Goal: Find specific page/section: Find specific page/section

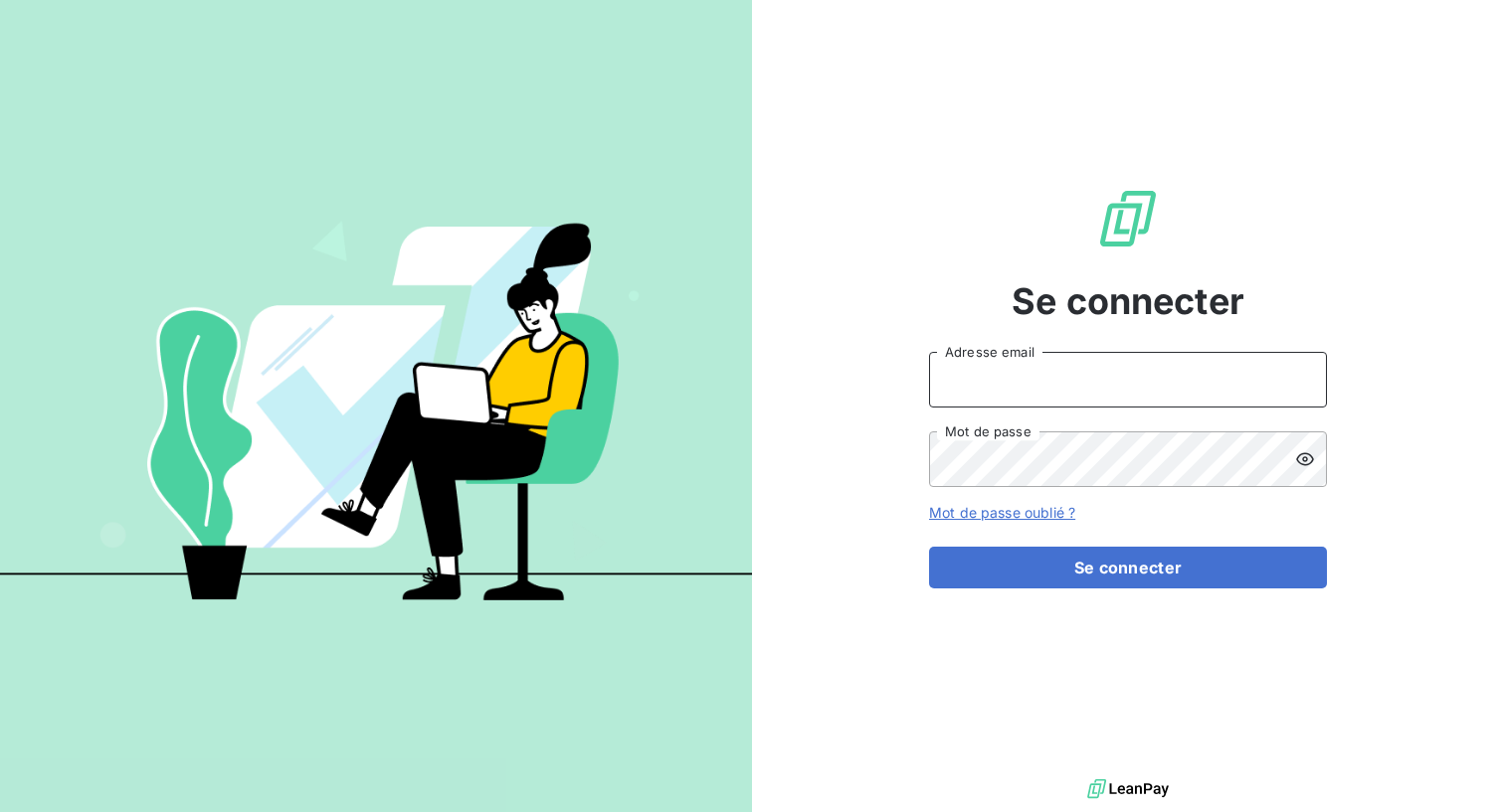
type input "[PERSON_NAME][EMAIL_ADDRESS][DOMAIN_NAME]"
click at [994, 380] on input "[PERSON_NAME][EMAIL_ADDRESS][DOMAIN_NAME]" at bounding box center [1127, 380] width 398 height 56
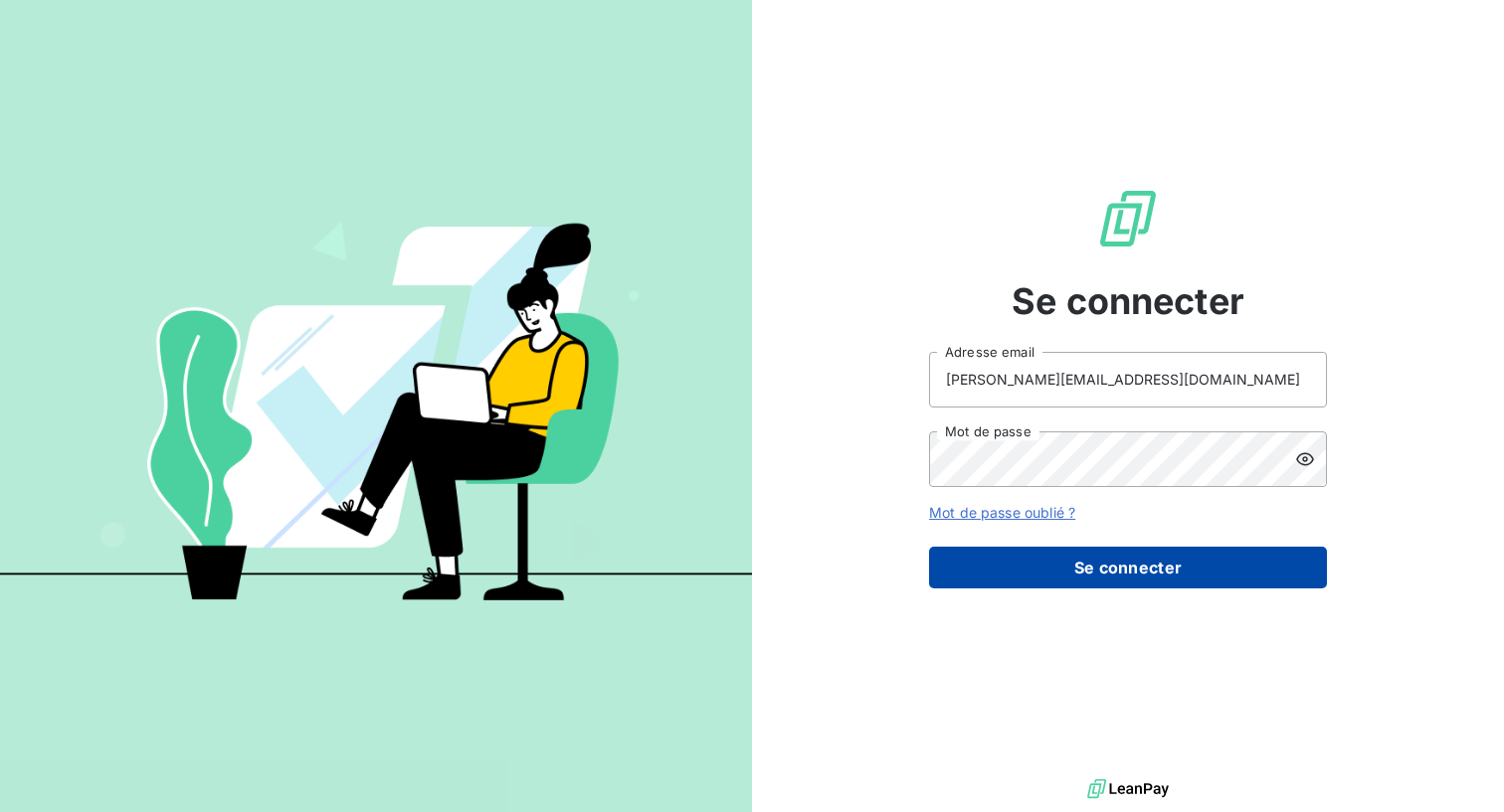
click at [976, 570] on button "Se connecter" at bounding box center [1127, 568] width 398 height 42
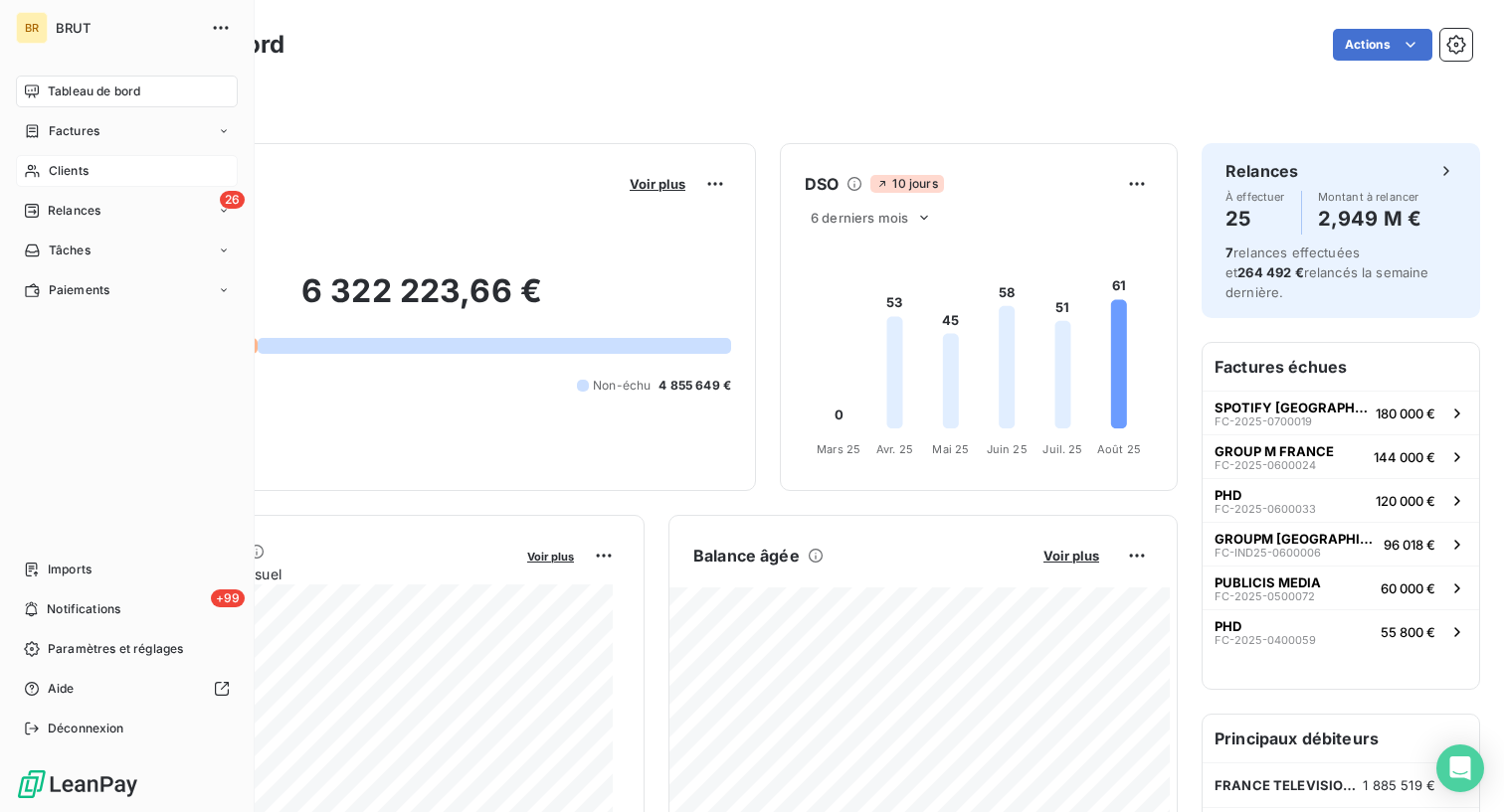
click at [44, 174] on div "Clients" at bounding box center [127, 171] width 221 height 32
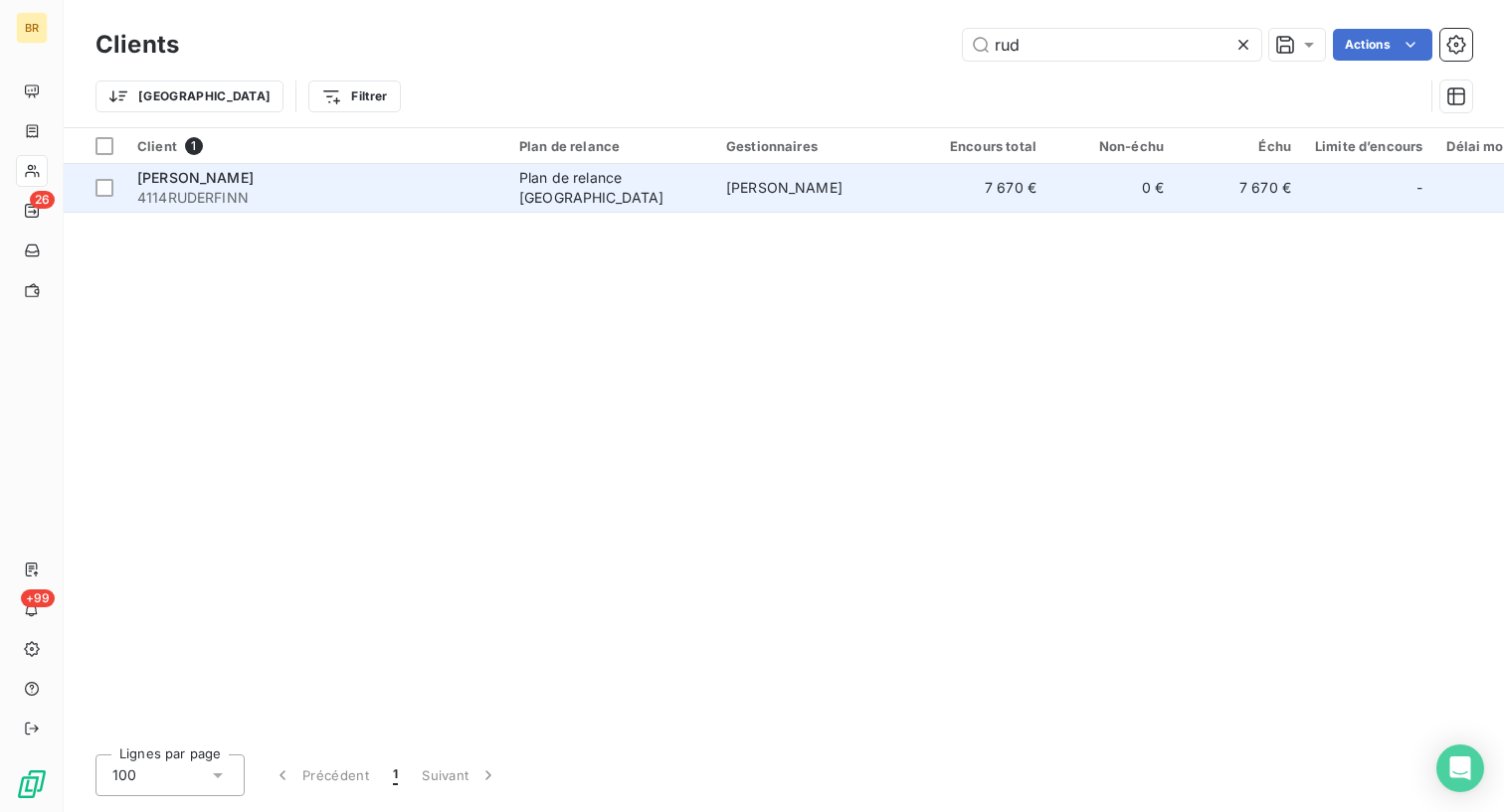
type input "rud"
click at [474, 188] on span "4114RUDERFINN" at bounding box center [316, 198] width 358 height 20
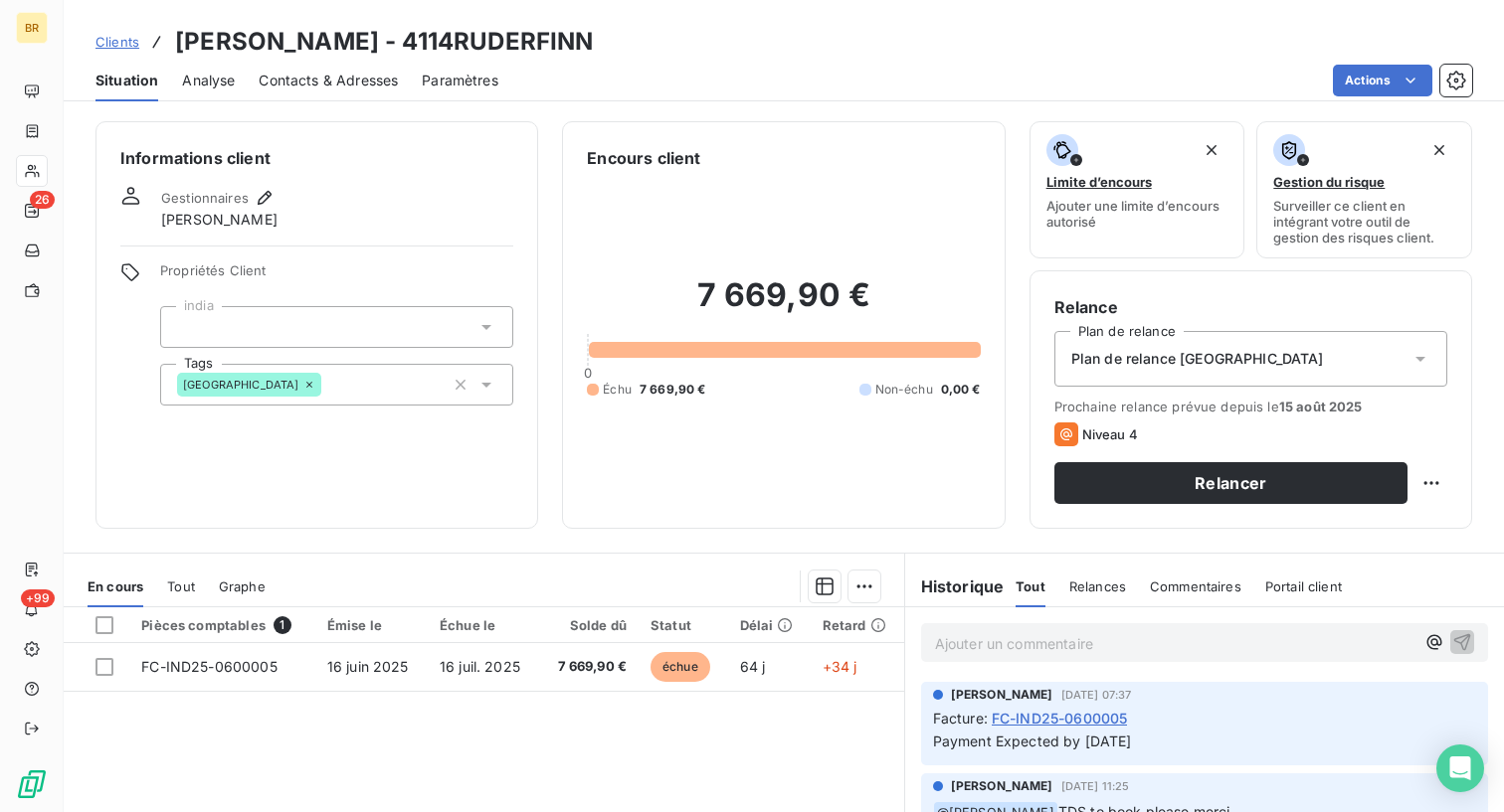
click at [137, 39] on span "Clients" at bounding box center [118, 42] width 44 height 16
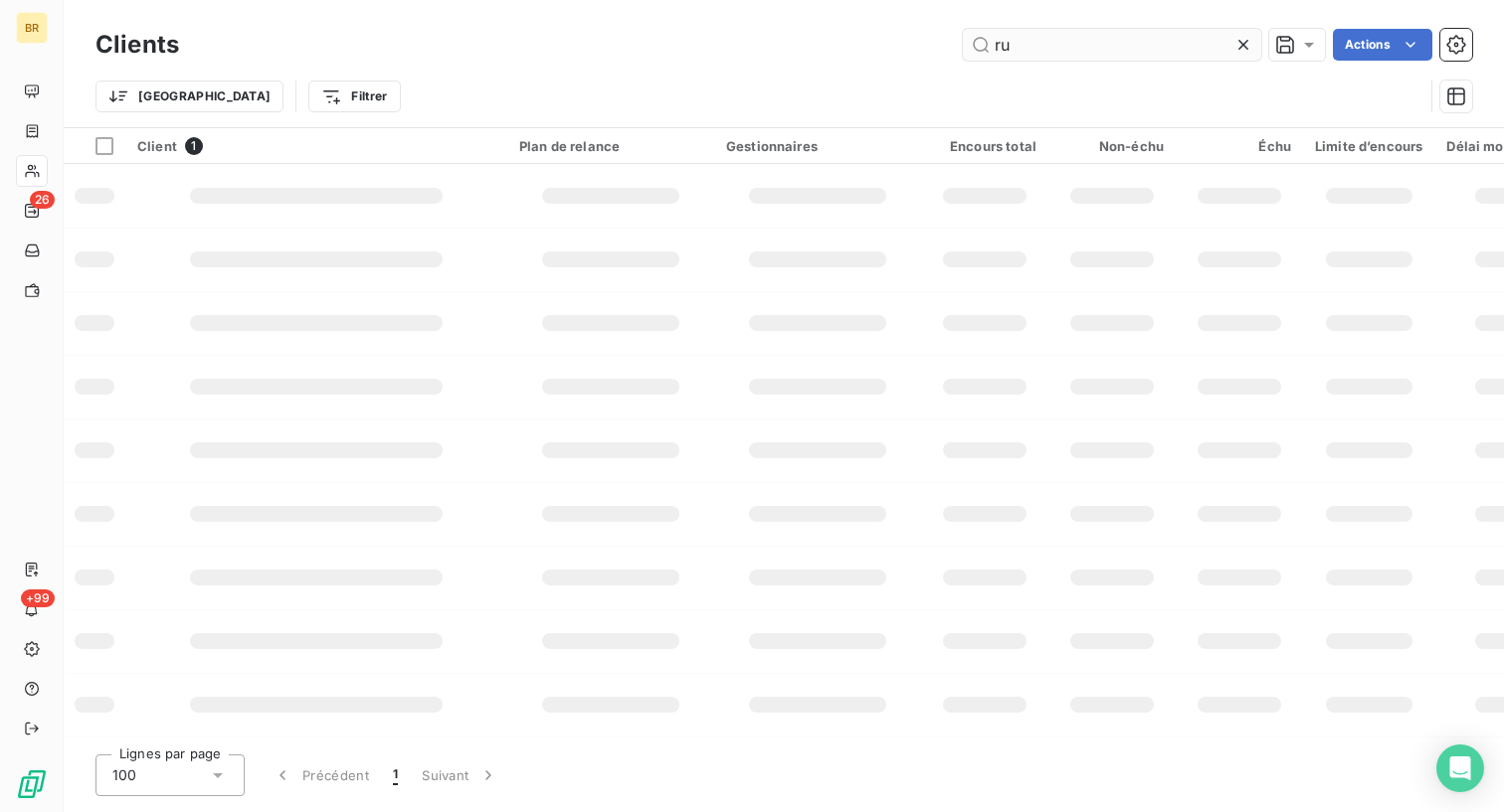
type input "r"
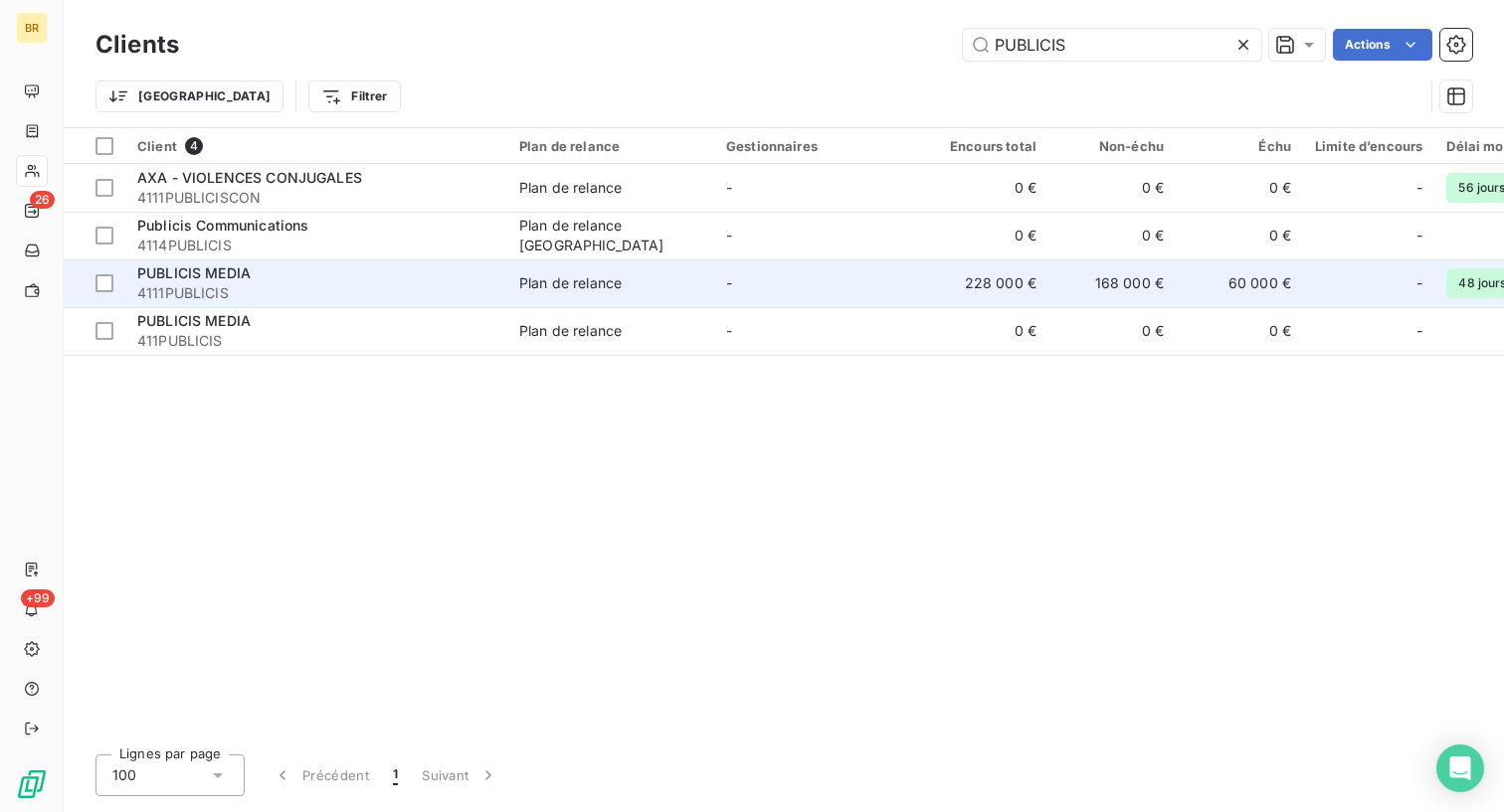
type input "PUBLICIS"
click at [245, 282] on div "PUBLICIS MEDIA" at bounding box center [316, 273] width 358 height 20
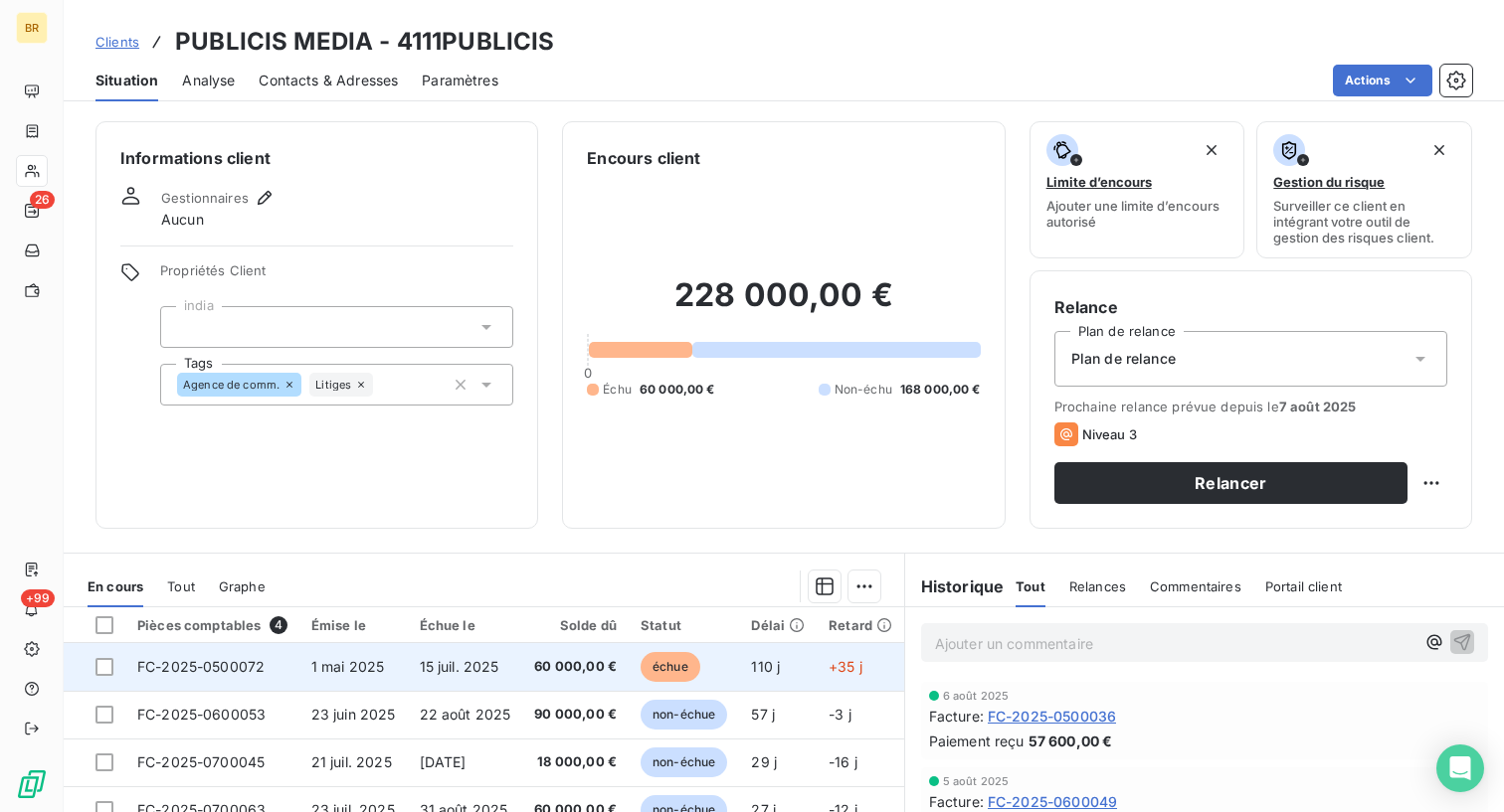
click at [431, 668] on span "15 juil. 2025" at bounding box center [459, 667] width 80 height 17
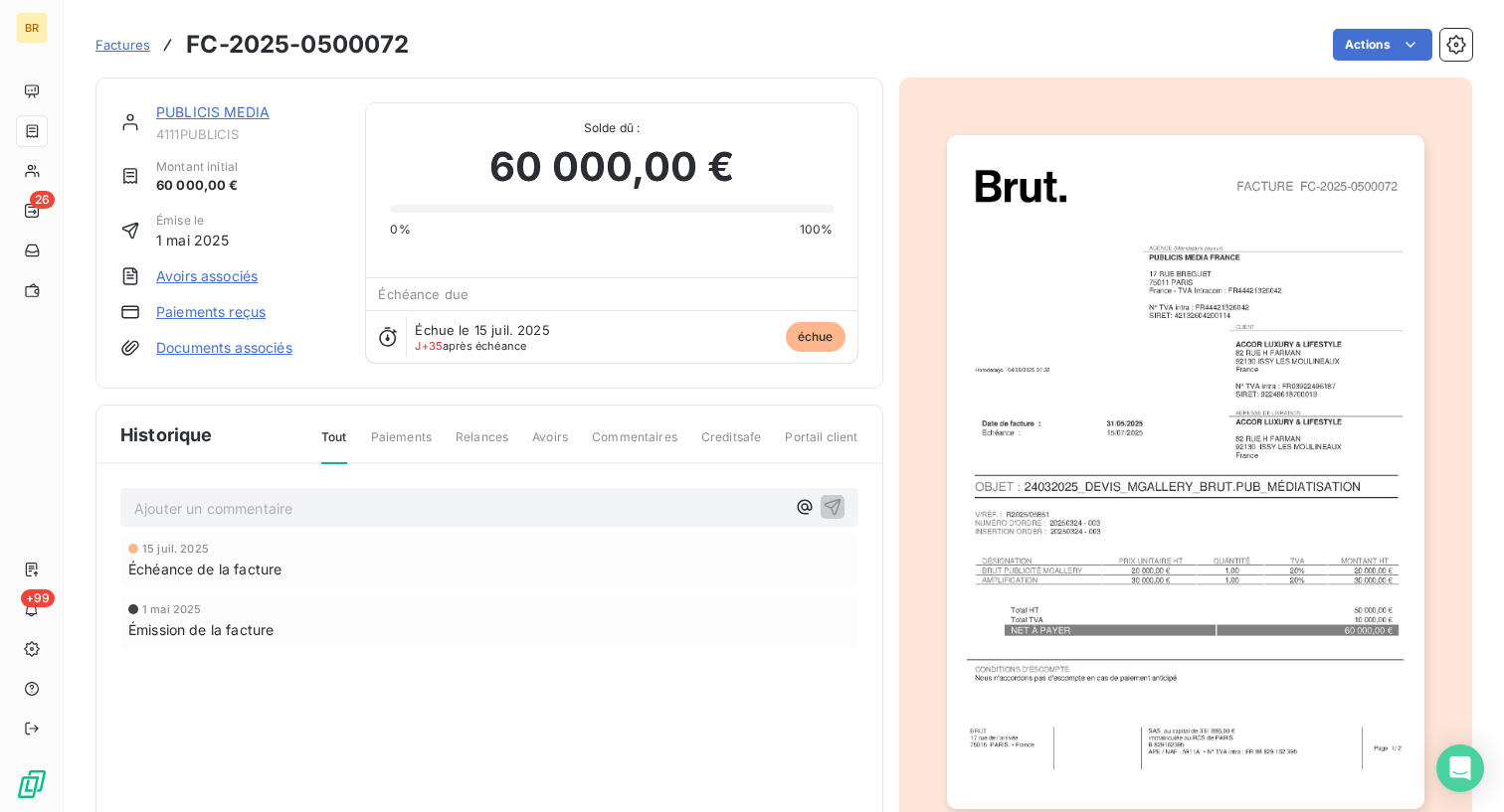
click at [113, 37] on span "Factures" at bounding box center [123, 45] width 55 height 16
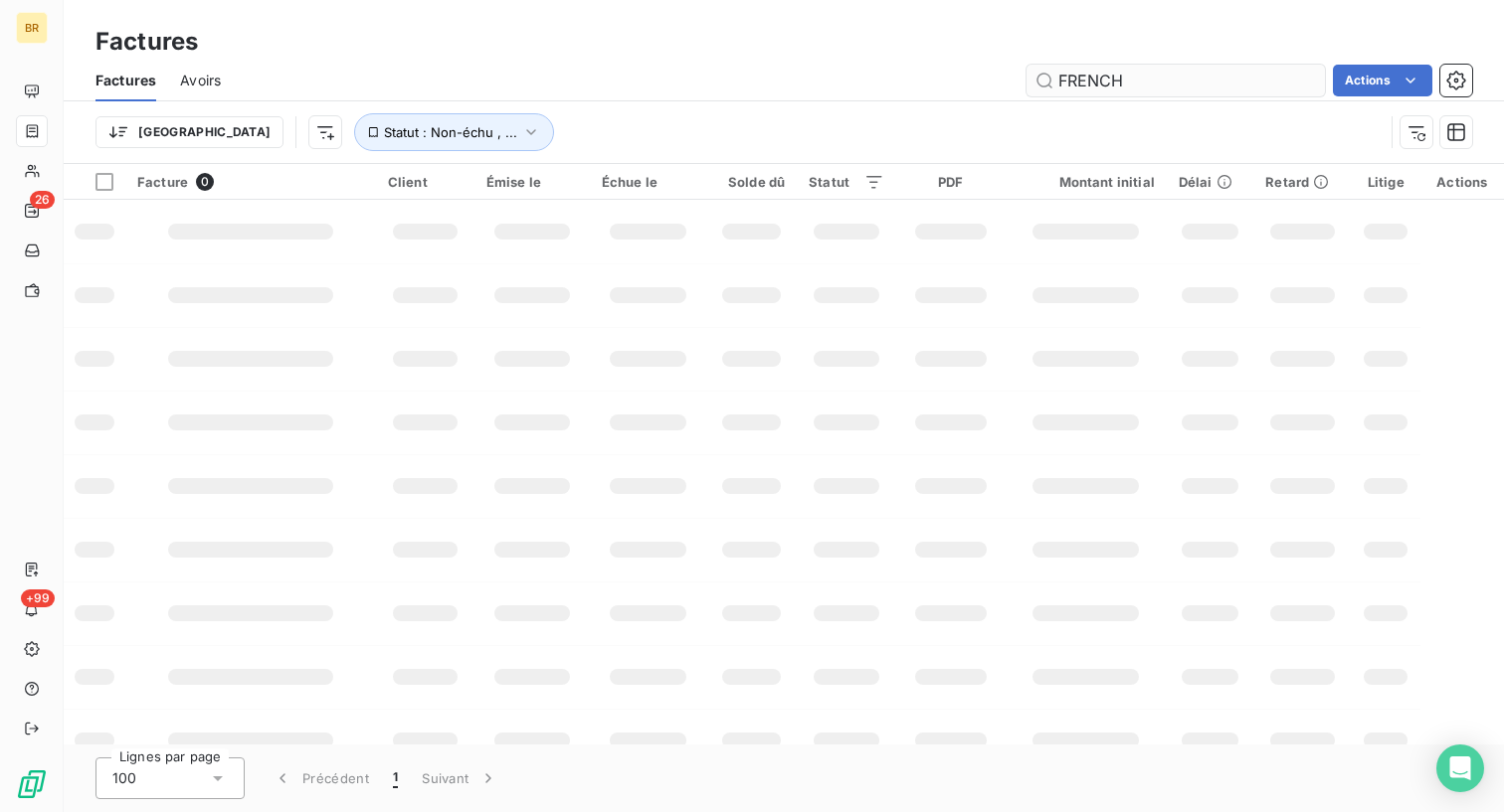
click at [1125, 93] on input "FRENCH" at bounding box center [1175, 81] width 298 height 32
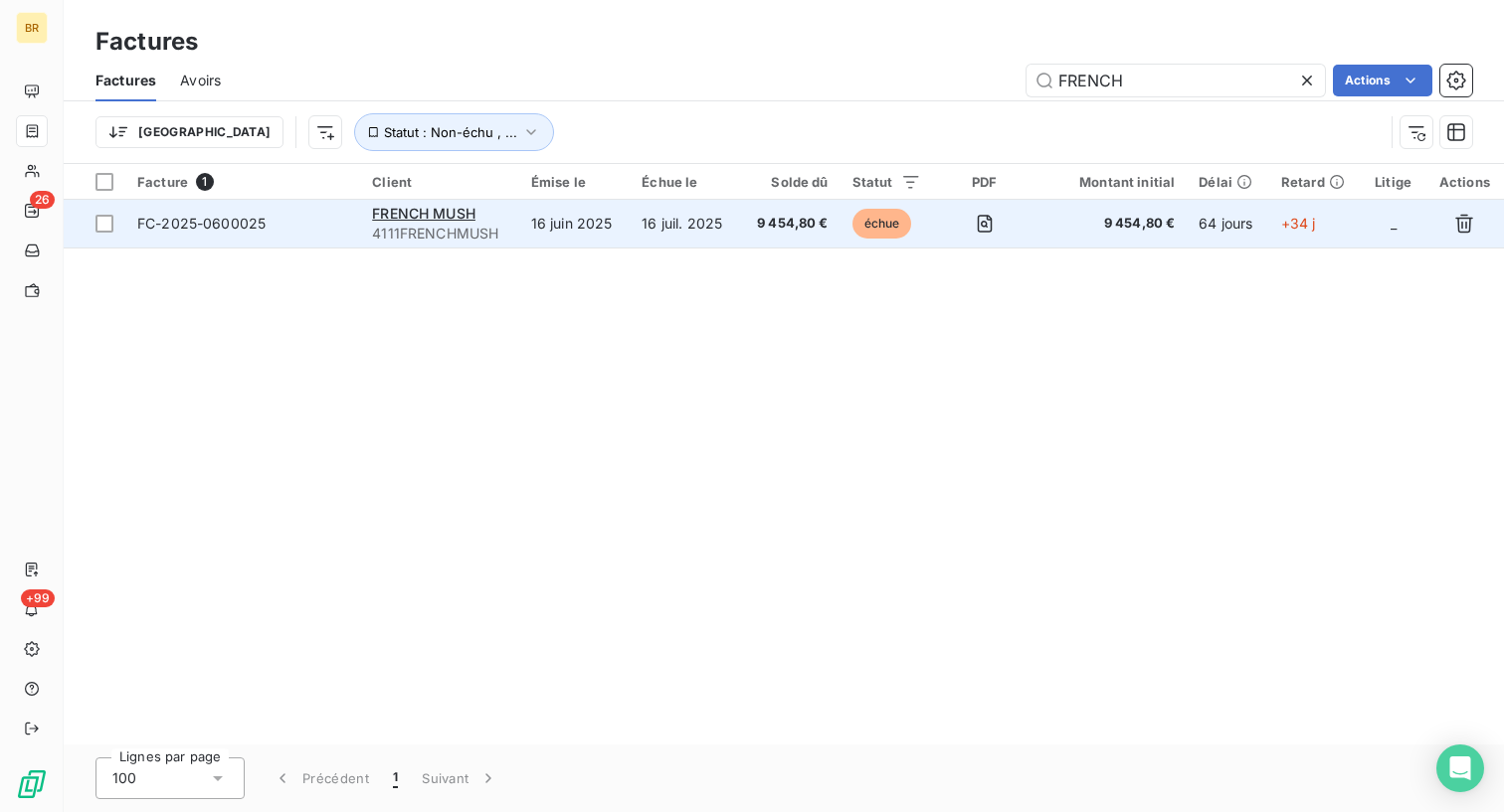
type input "FRENCH"
click at [759, 231] on span "9 454,80 €" at bounding box center [789, 224] width 77 height 20
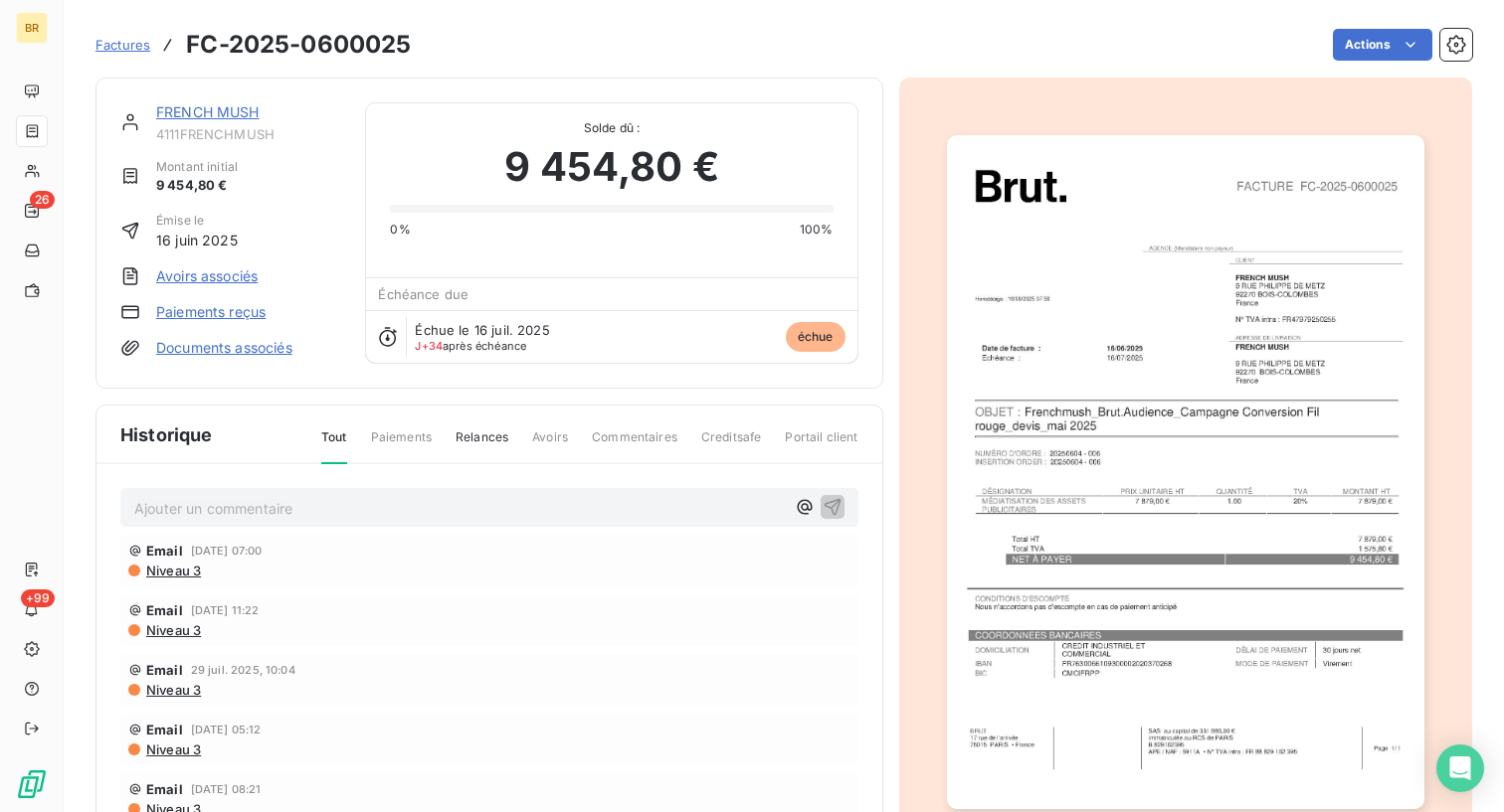
click at [131, 48] on span "Factures" at bounding box center [123, 45] width 55 height 16
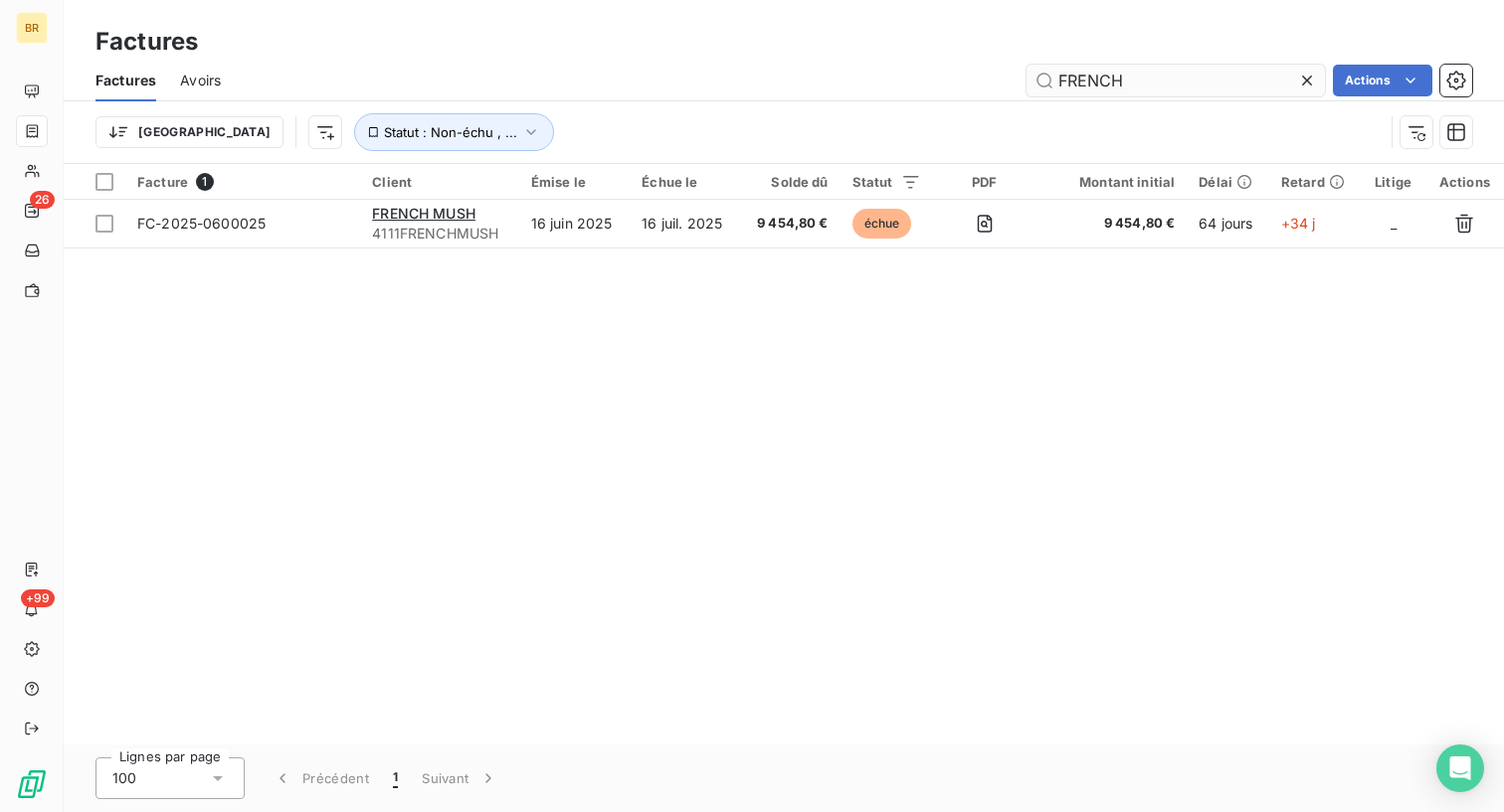
click at [1152, 93] on input "FRENCH" at bounding box center [1175, 81] width 298 height 32
type input "F"
click at [1129, 84] on input "groupm" at bounding box center [1175, 81] width 298 height 32
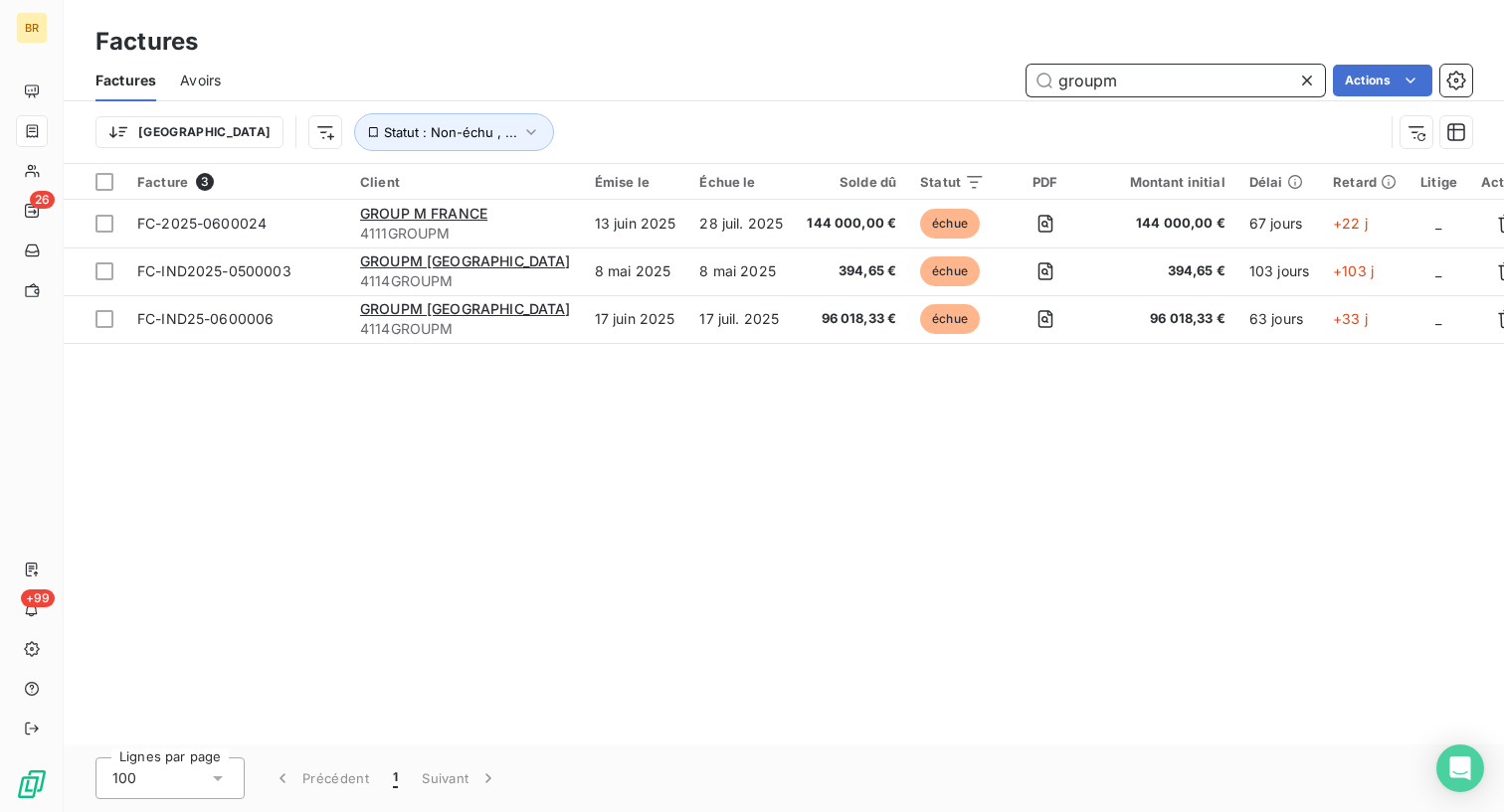
drag, startPoint x: 1147, startPoint y: 96, endPoint x: 1002, endPoint y: 79, distance: 146.0
click at [1002, 79] on div "groupm Actions" at bounding box center [857, 81] width 1227 height 32
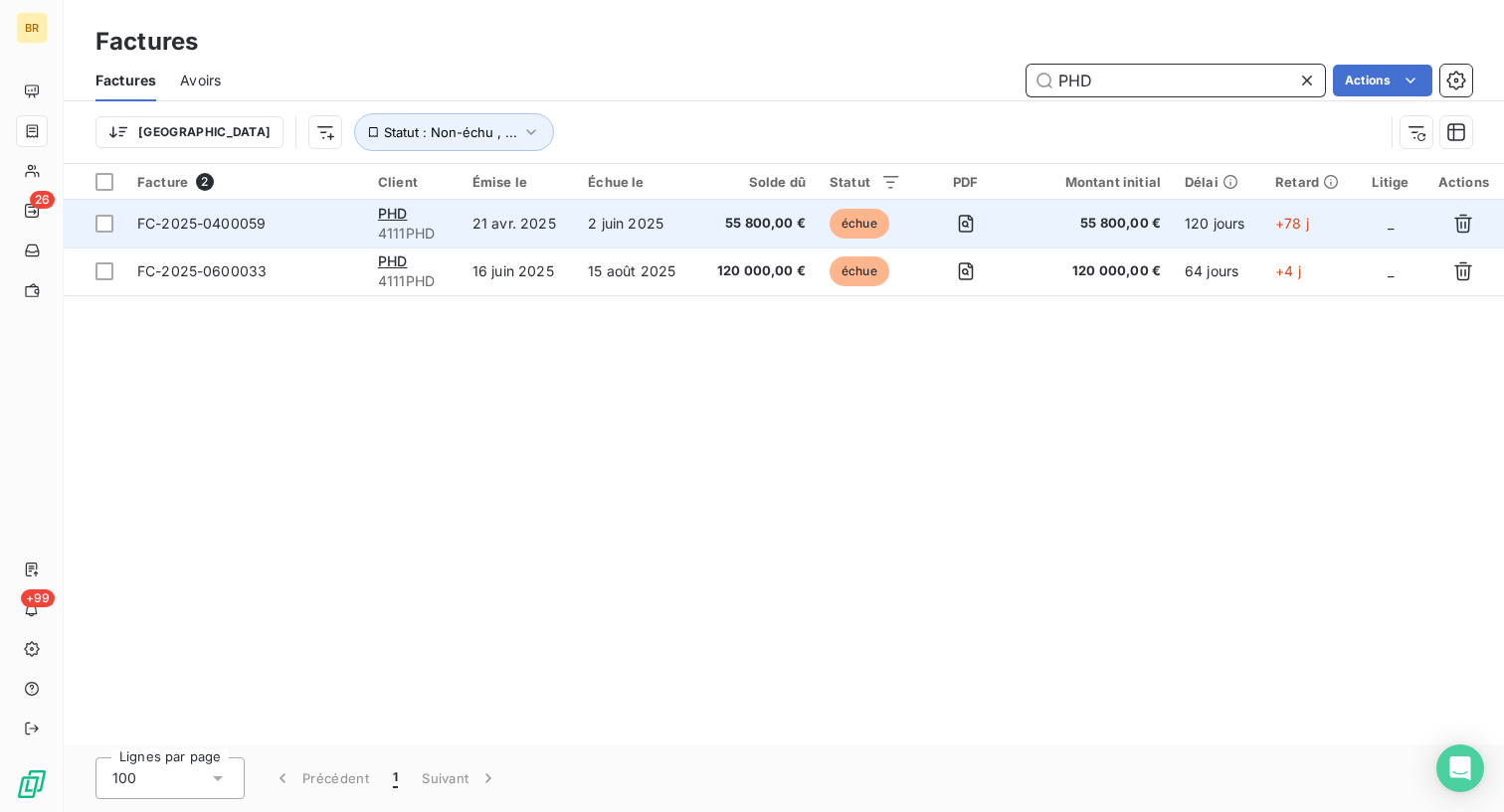
type input "PHD"
click at [712, 228] on span "55 800,00 €" at bounding box center [756, 224] width 98 height 20
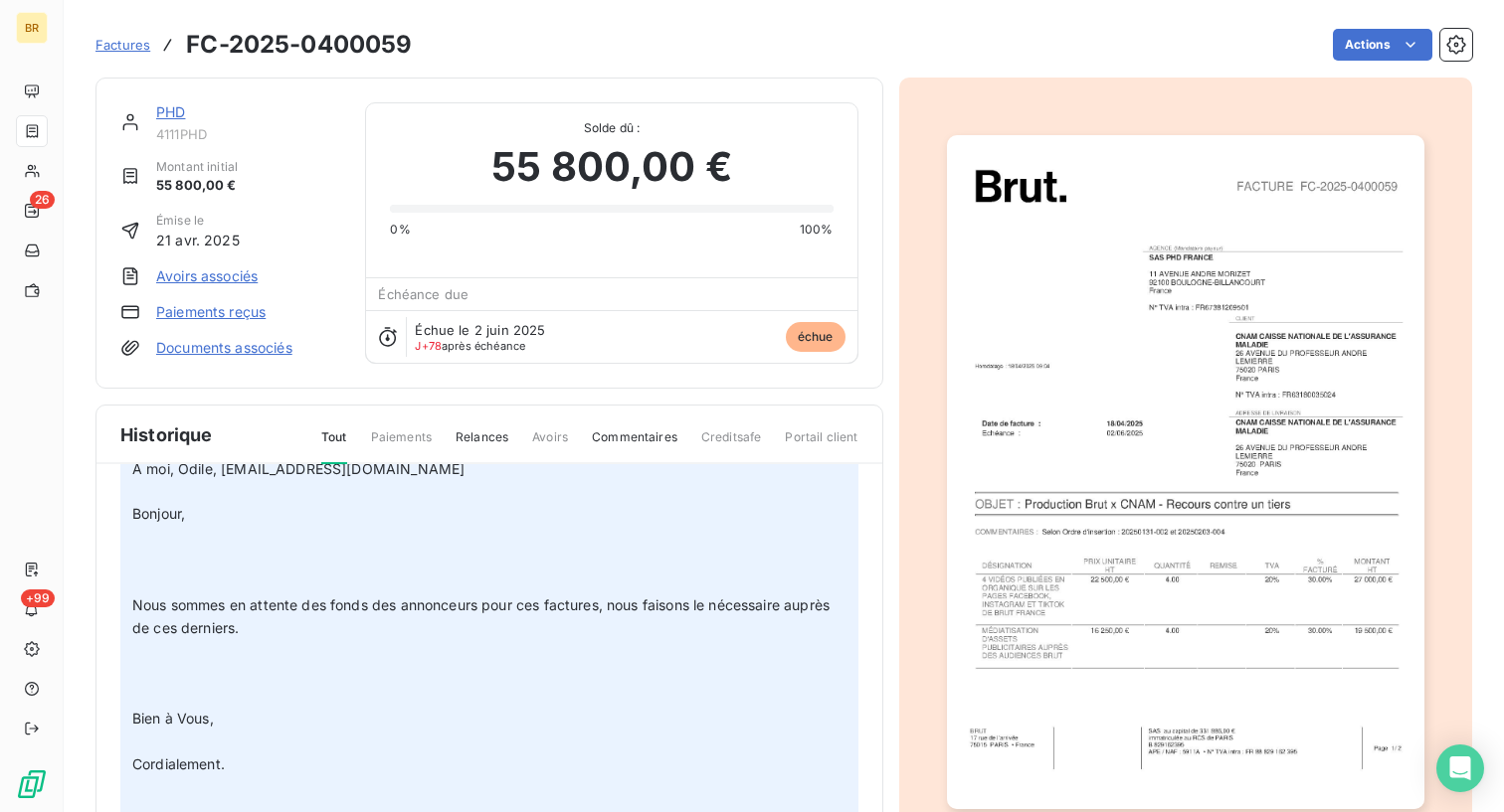
scroll to position [381, 0]
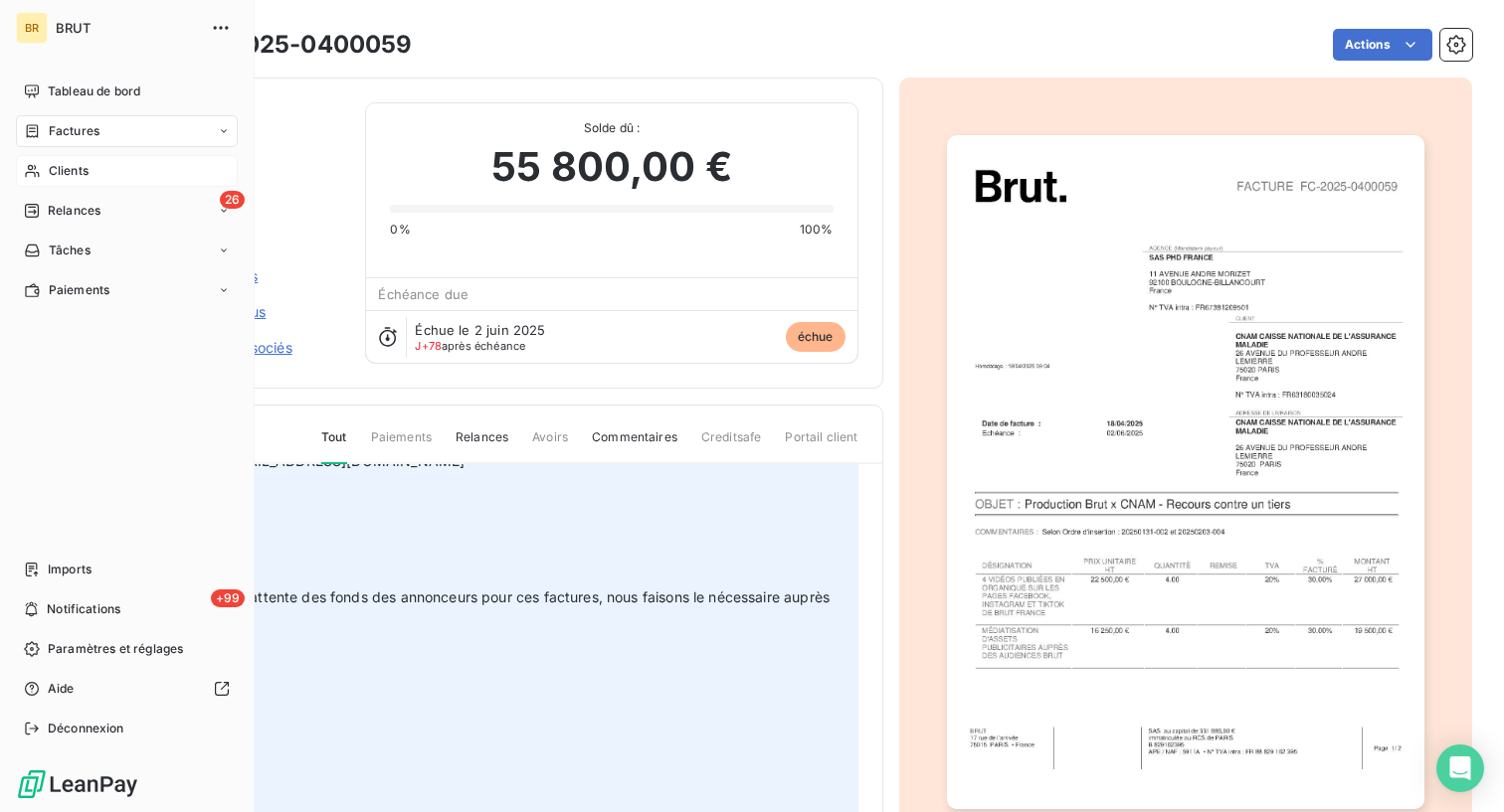
click at [45, 171] on div "Clients" at bounding box center [127, 171] width 221 height 32
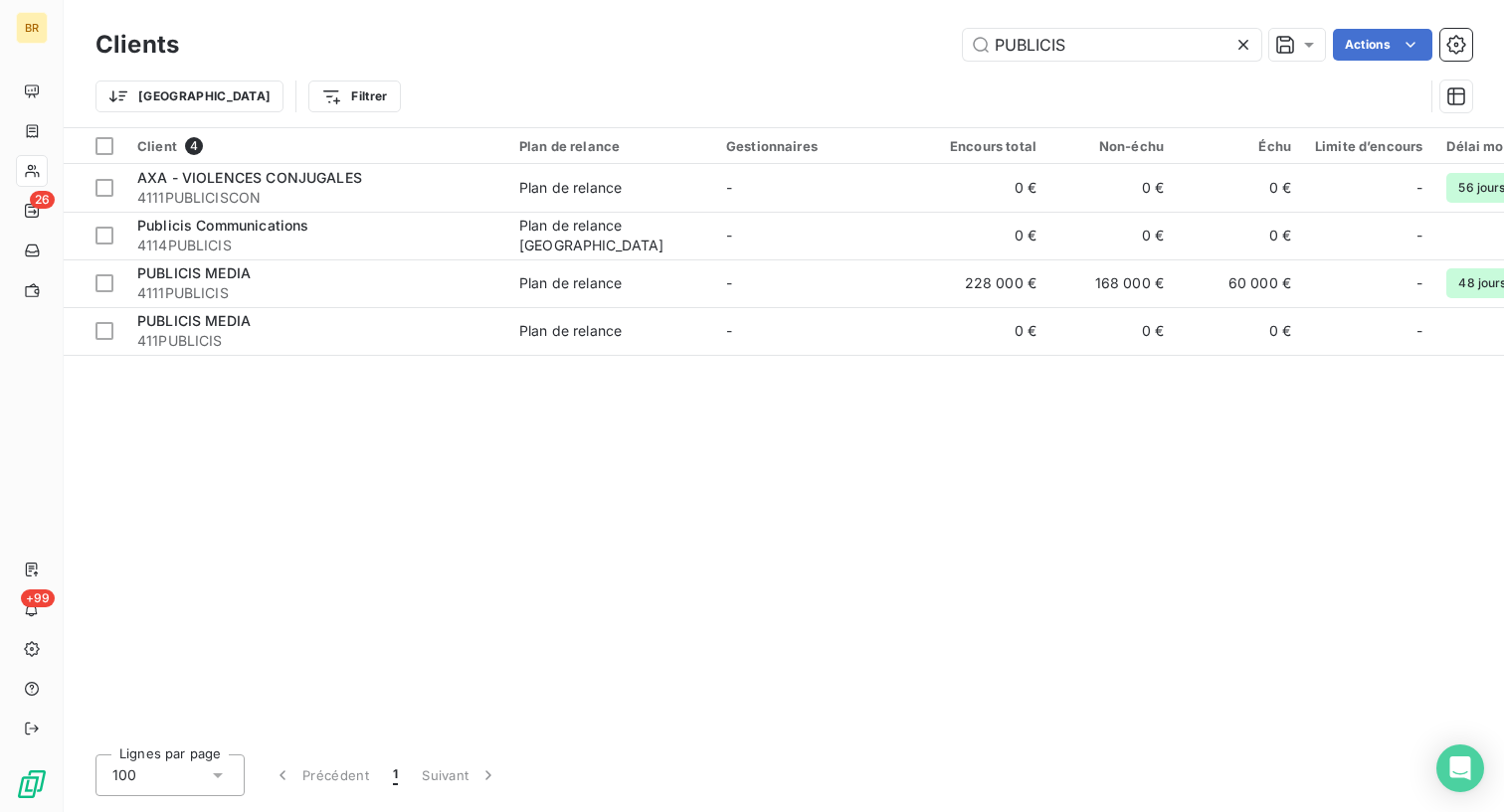
drag, startPoint x: 1090, startPoint y: 42, endPoint x: 773, endPoint y: 42, distance: 317.0
click at [773, 42] on div "PUBLICIS Actions" at bounding box center [837, 45] width 1269 height 32
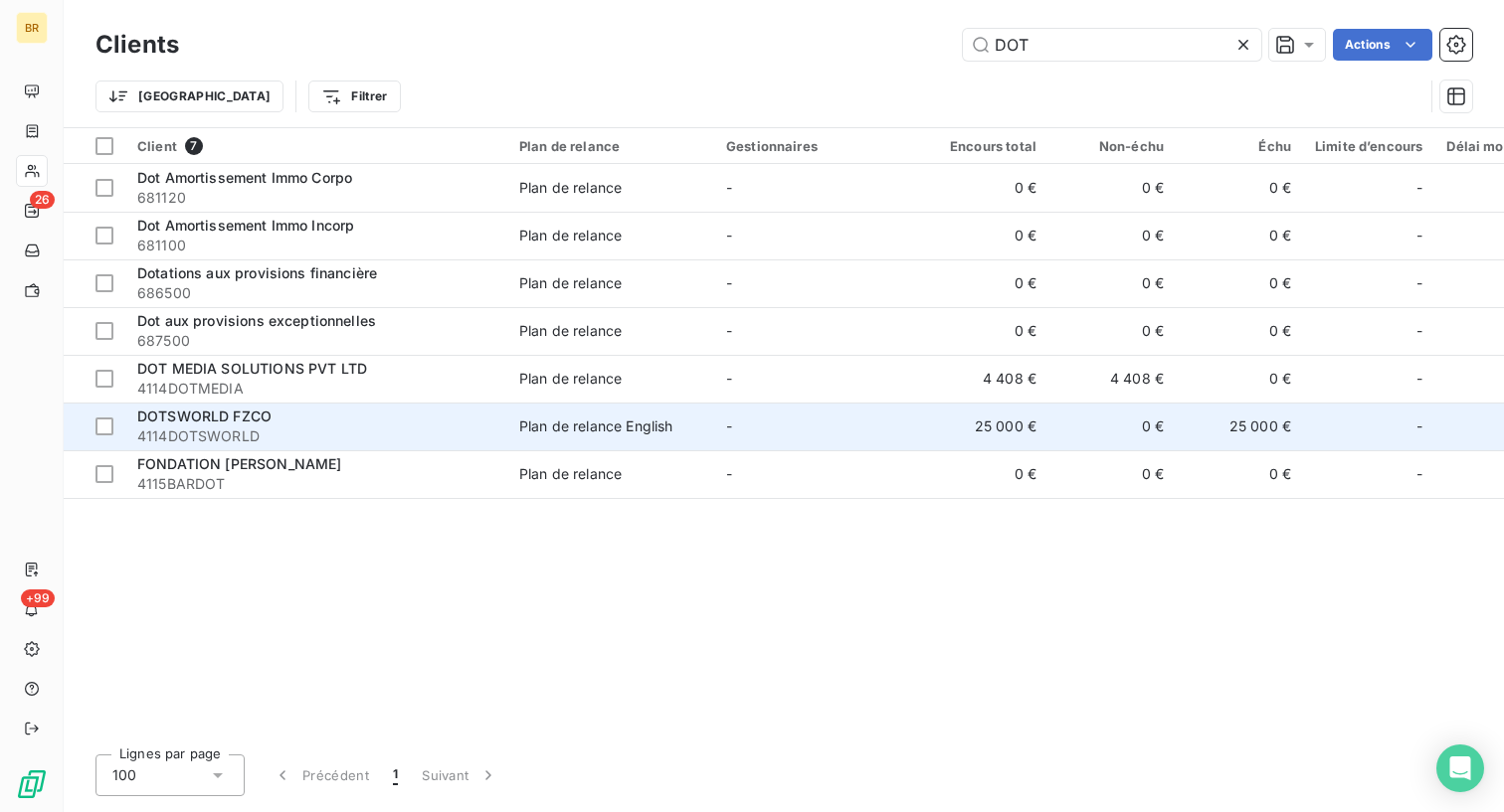
type input "DOT"
click at [298, 406] on div "DOTSWORLD FZCO" at bounding box center [316, 416] width 358 height 20
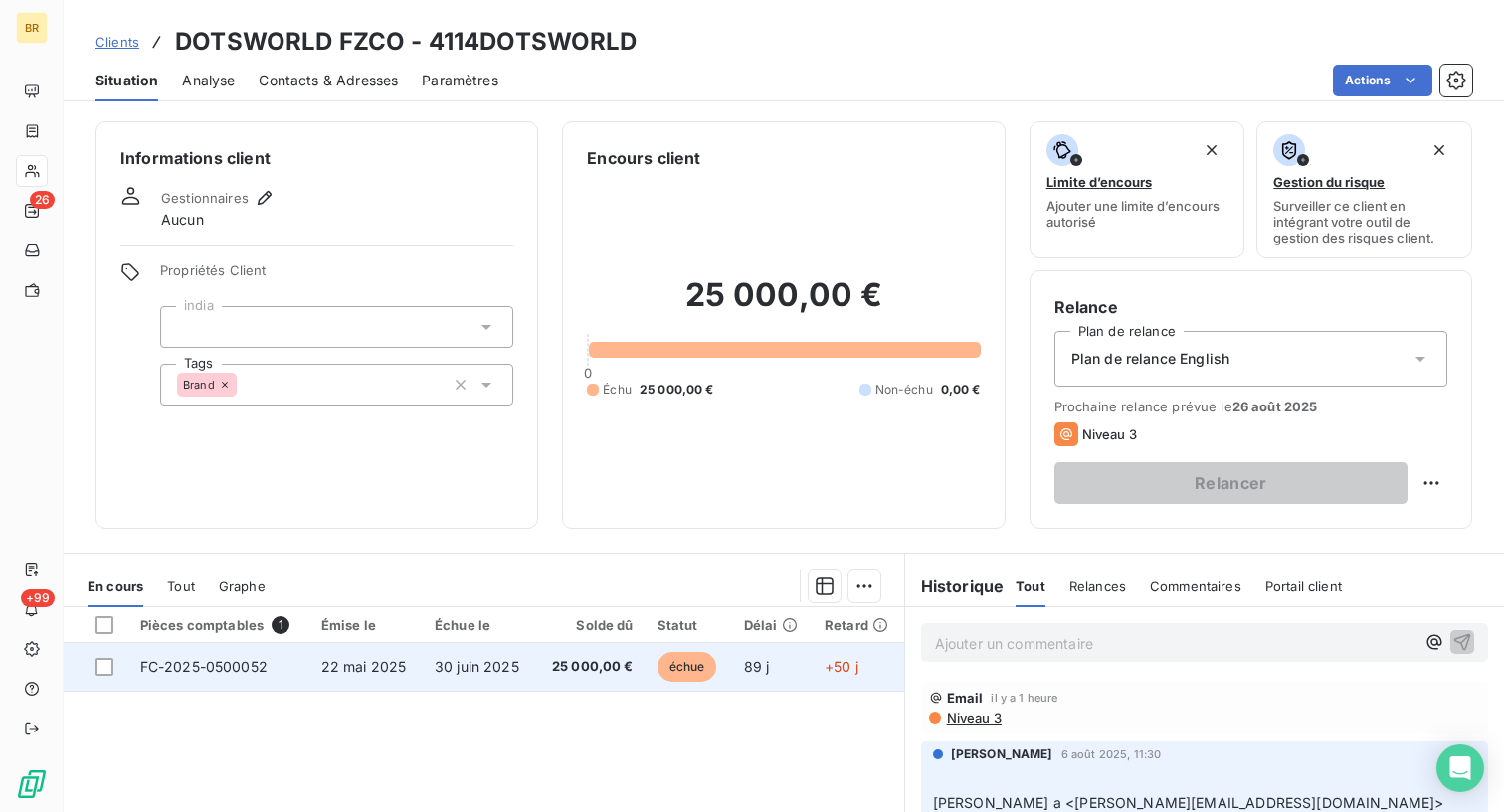
click at [278, 663] on td "FC-2025-0500052" at bounding box center [219, 668] width 181 height 48
